Goal: Information Seeking & Learning: Learn about a topic

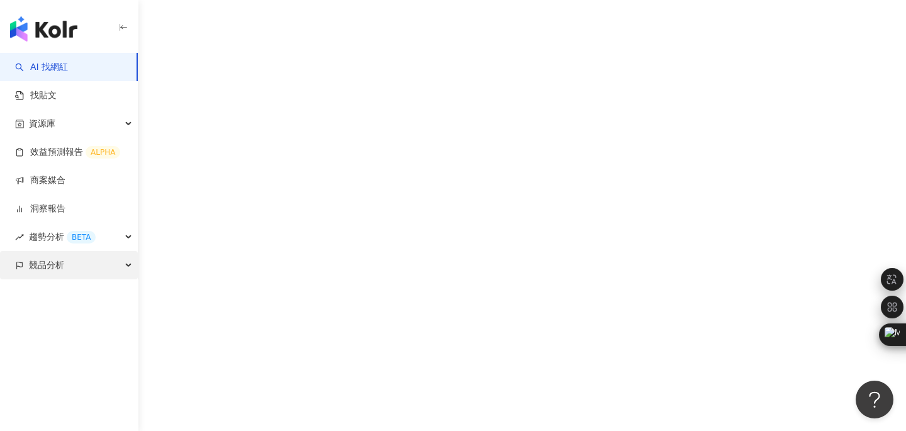
click at [126, 267] on div "競品分析" at bounding box center [69, 265] width 138 height 28
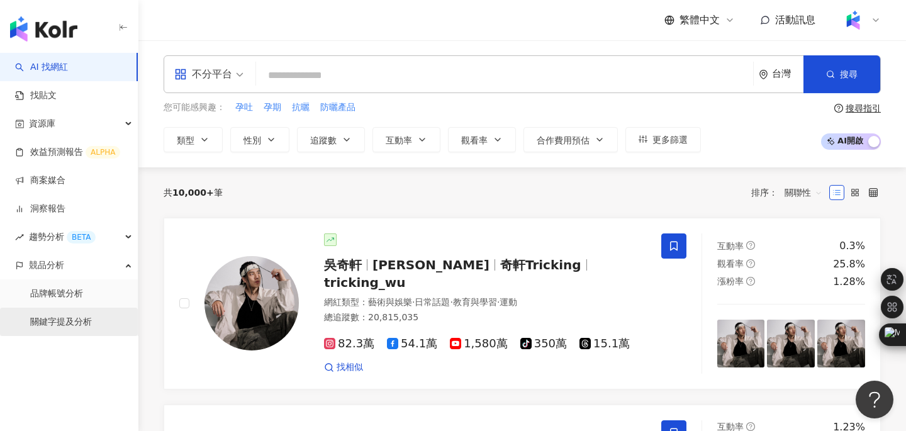
click at [83, 321] on link "關鍵字提及分析" at bounding box center [61, 322] width 62 height 13
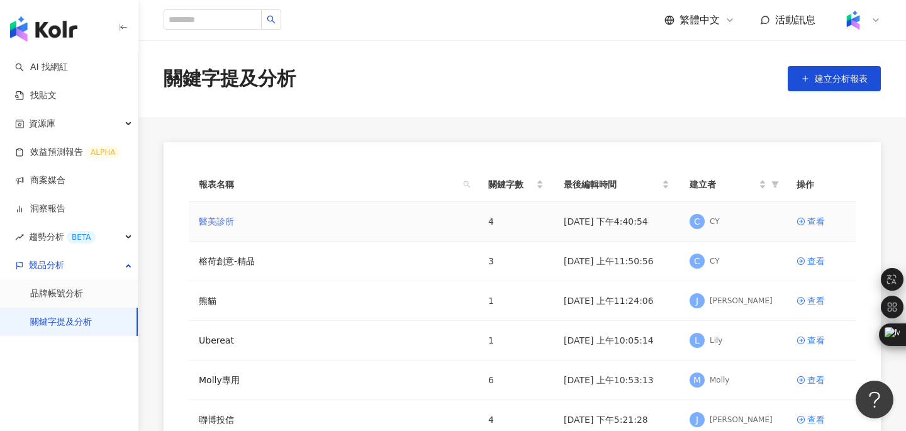
click at [210, 218] on link "醫美診所" at bounding box center [216, 222] width 35 height 14
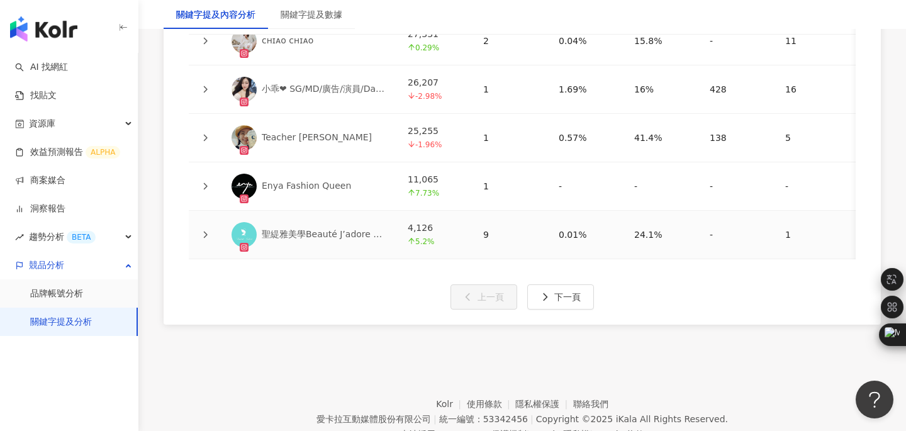
scroll to position [3248, 0]
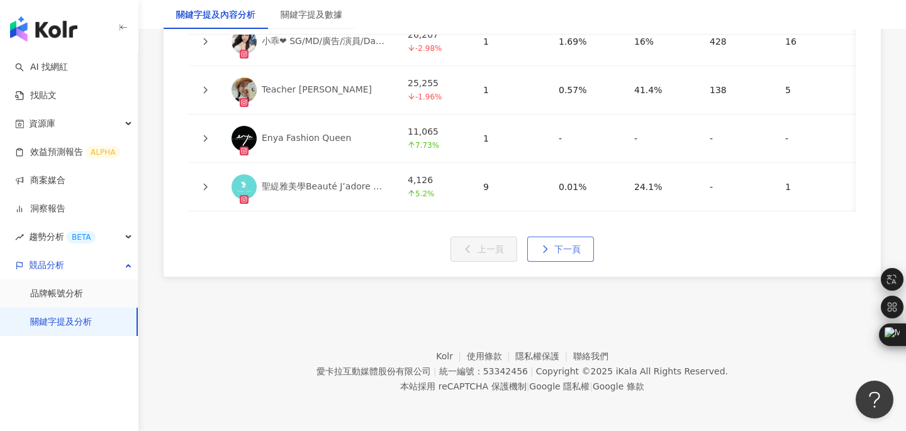
click at [550, 249] on button "下一頁" at bounding box center [560, 249] width 67 height 25
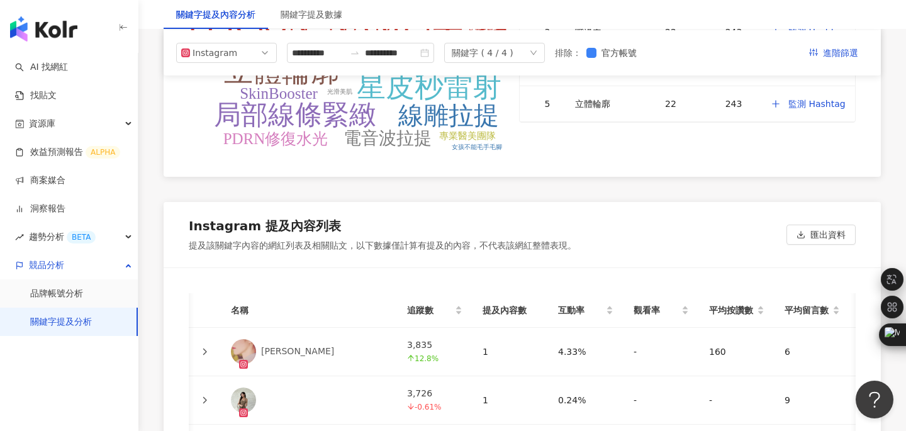
scroll to position [3005, 0]
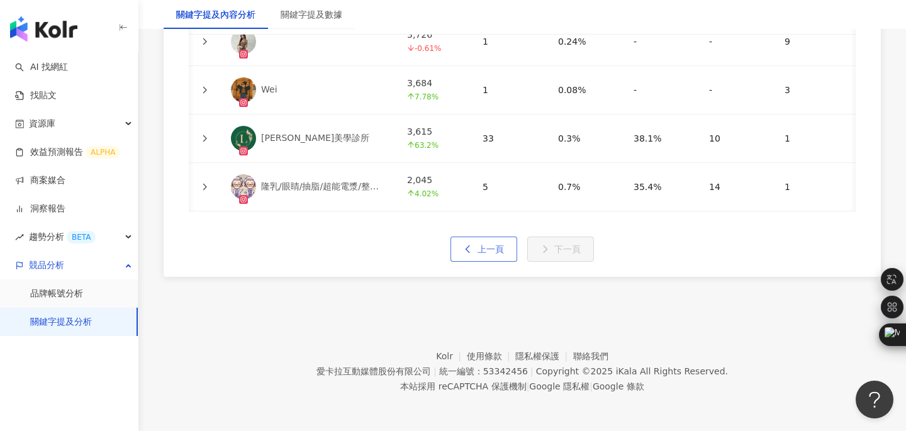
click at [485, 250] on span "上一頁" at bounding box center [491, 249] width 26 height 10
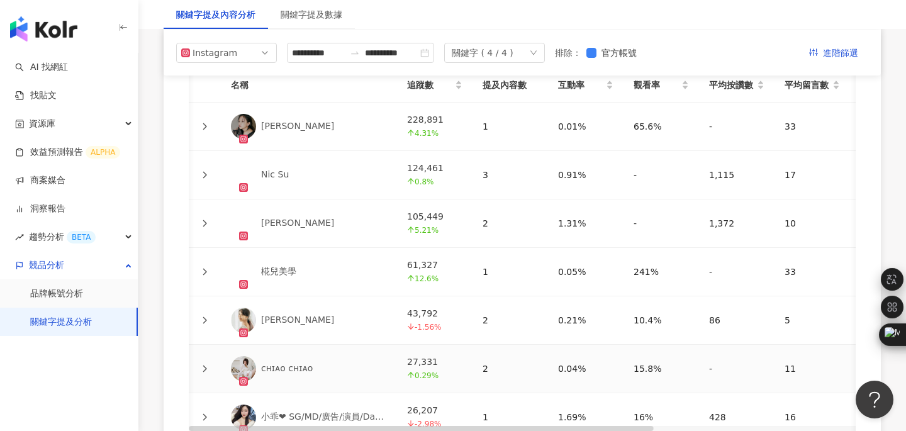
scroll to position [2808, 0]
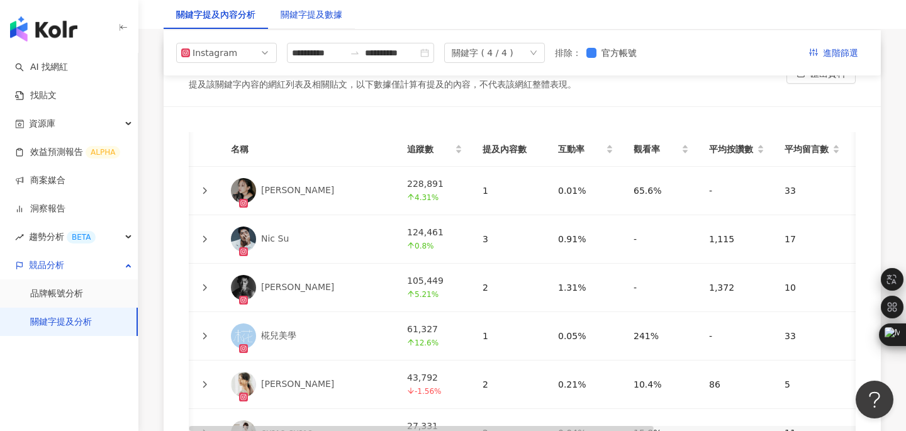
click at [323, 13] on div "關鍵字提及數據" at bounding box center [312, 15] width 62 height 14
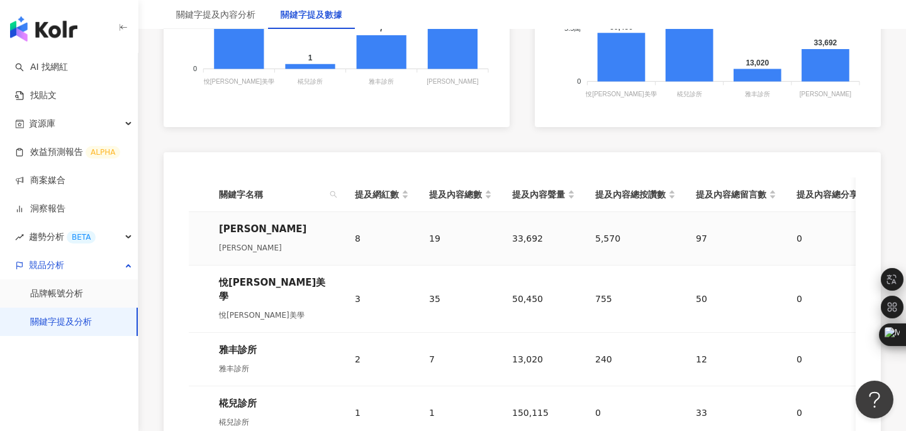
scroll to position [516, 0]
